Goal: Find specific page/section: Find specific page/section

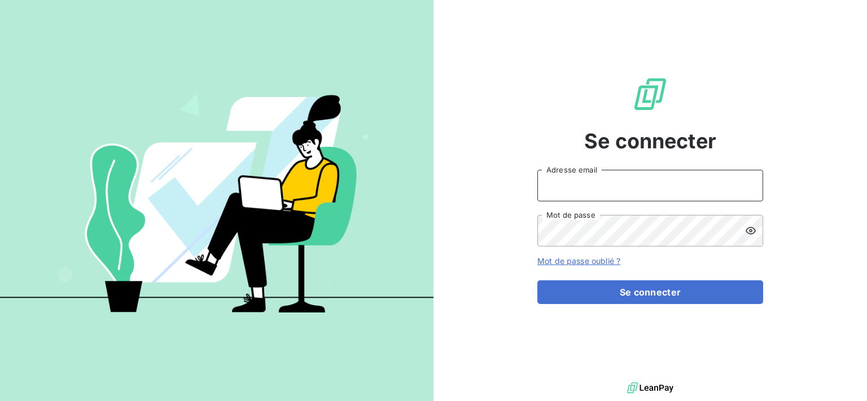
click at [560, 178] on input "Adresse email" at bounding box center [651, 186] width 226 height 32
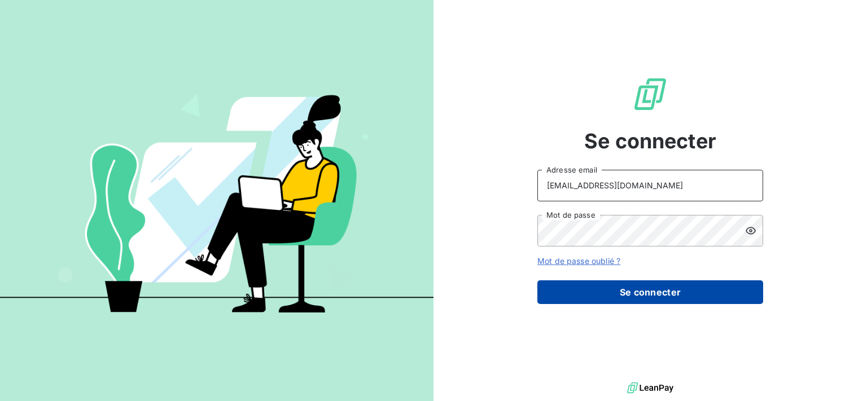
type input "[EMAIL_ADDRESS][DOMAIN_NAME]"
click at [577, 286] on button "Se connecter" at bounding box center [651, 293] width 226 height 24
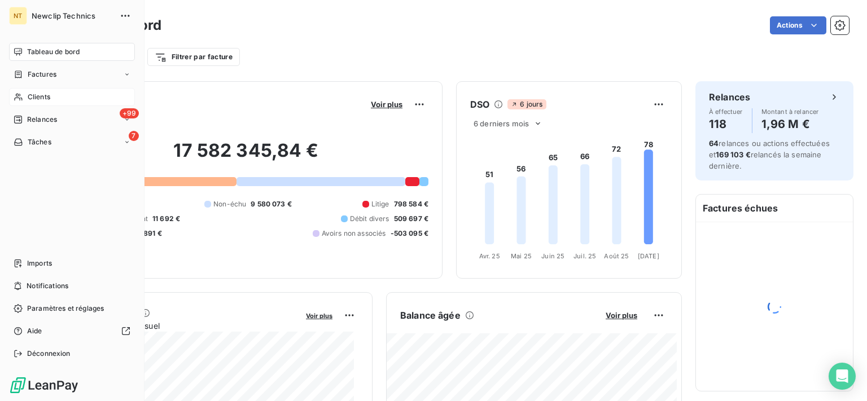
click at [44, 93] on span "Clients" at bounding box center [39, 97] width 23 height 10
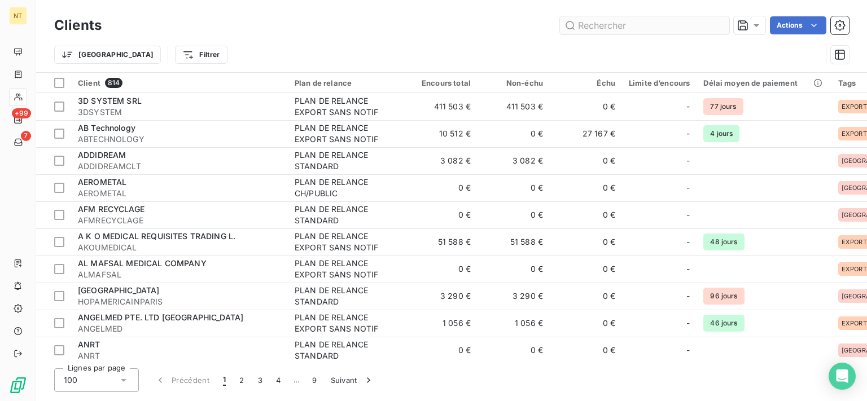
click at [628, 28] on input "text" at bounding box center [644, 25] width 169 height 18
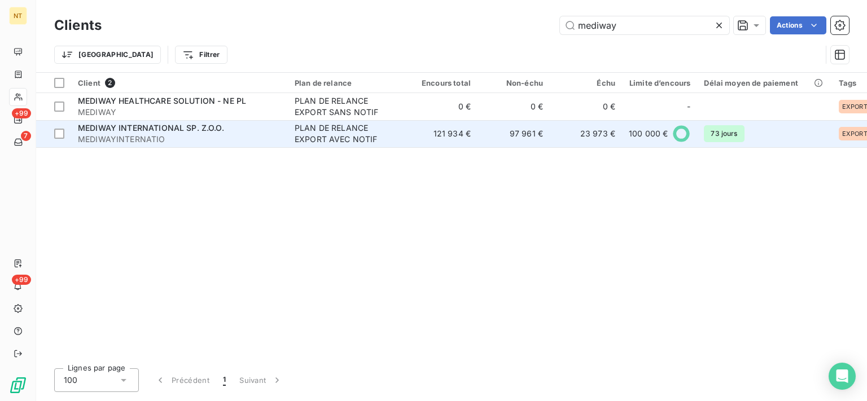
type input "mediway"
click at [213, 137] on span "MEDIWAYINTERNATIO" at bounding box center [179, 139] width 203 height 11
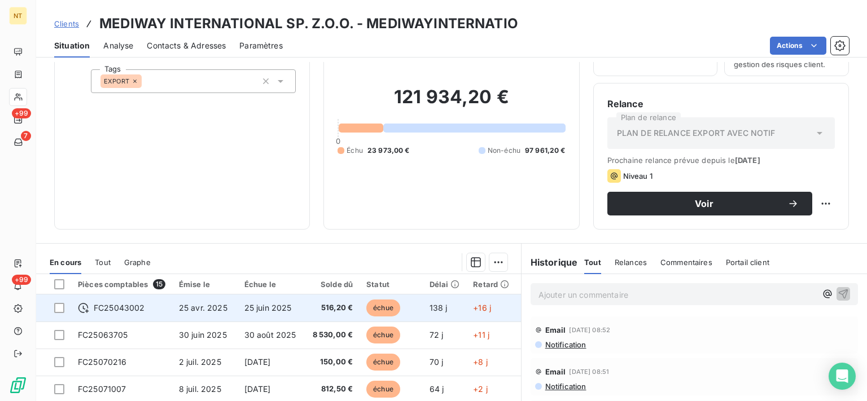
scroll to position [57, 0]
